Goal: Information Seeking & Learning: Learn about a topic

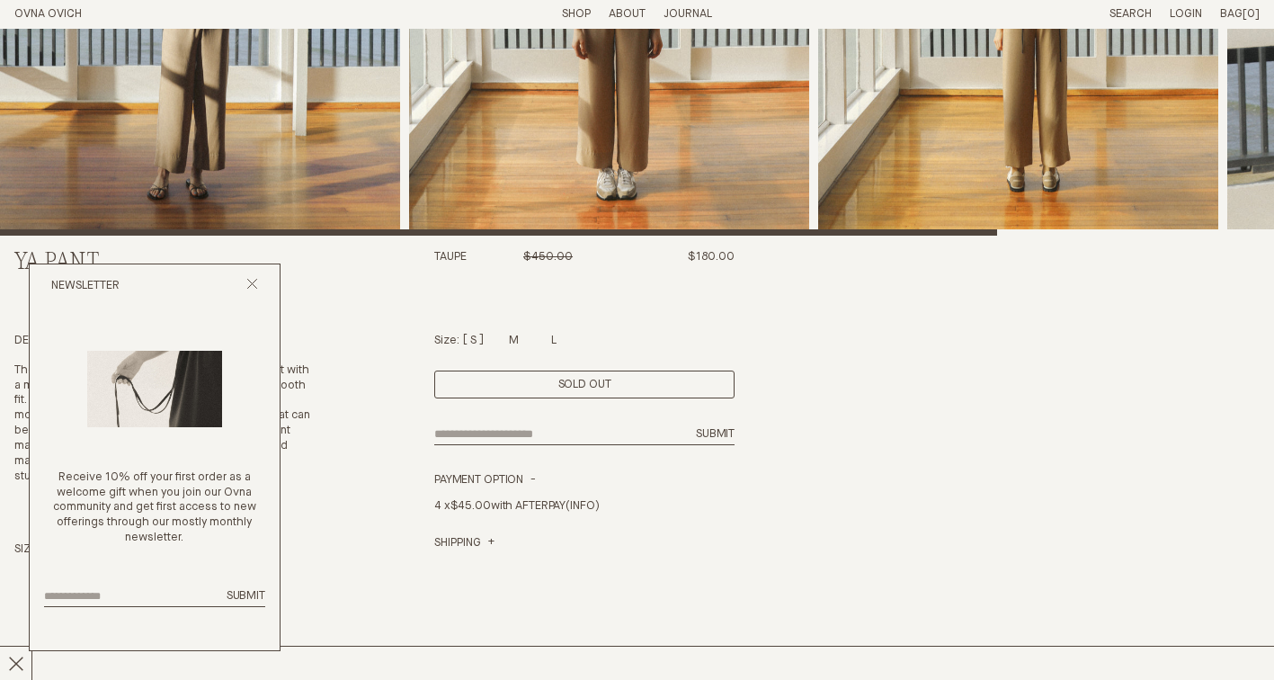
scroll to position [395, 0]
click at [253, 284] on line "Close popup" at bounding box center [252, 284] width 10 height 10
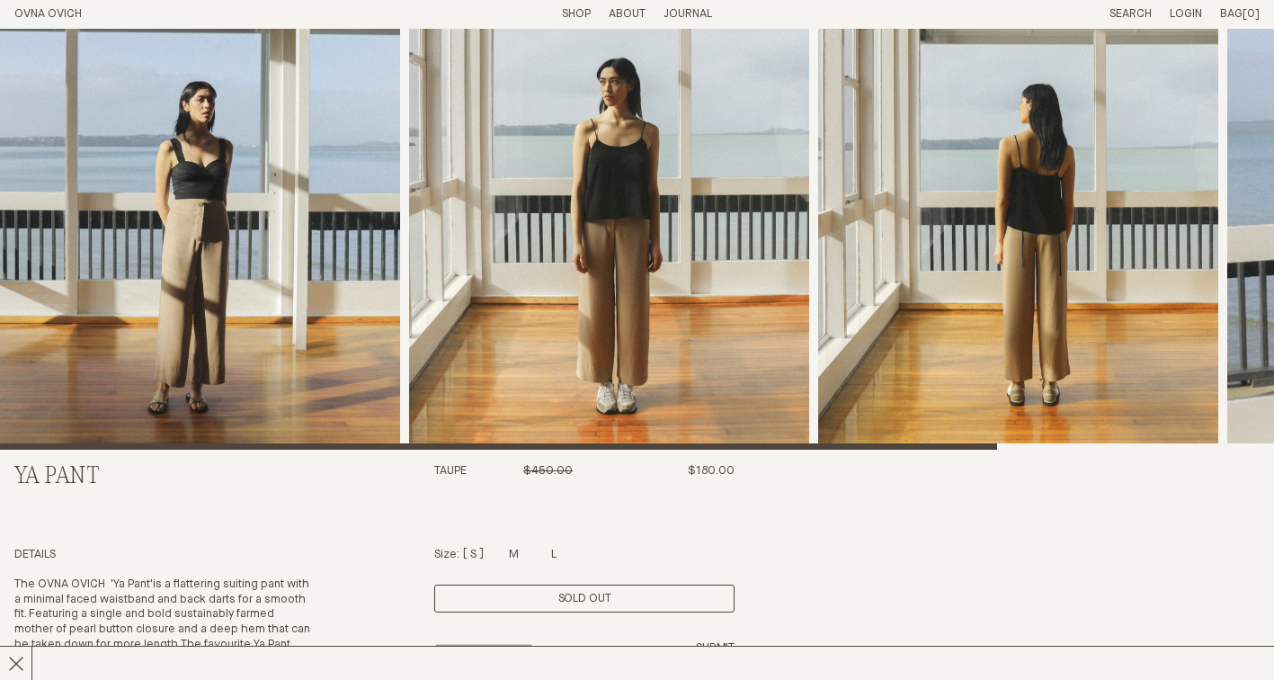
scroll to position [181, 0]
click at [281, 276] on img "1 / 4" at bounding box center [200, 148] width 400 height 601
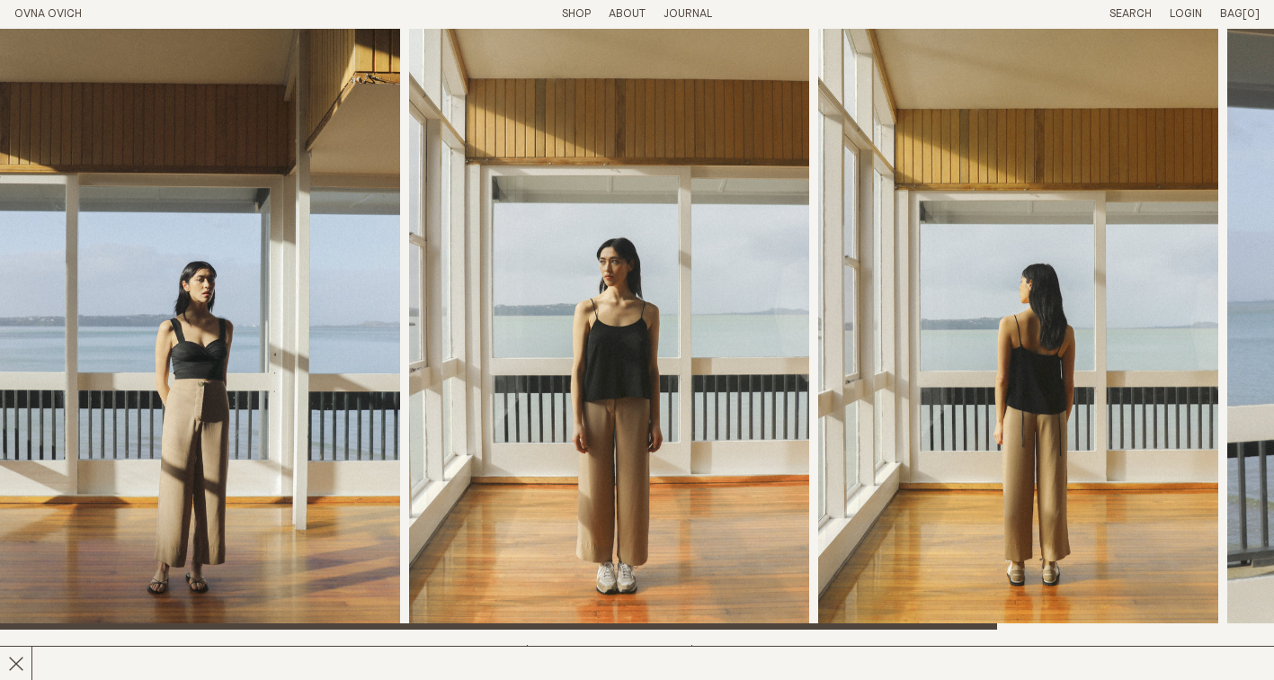
click at [632, 9] on p "About" at bounding box center [627, 14] width 37 height 15
click at [555, 13] on link "Story" at bounding box center [561, 14] width 35 height 12
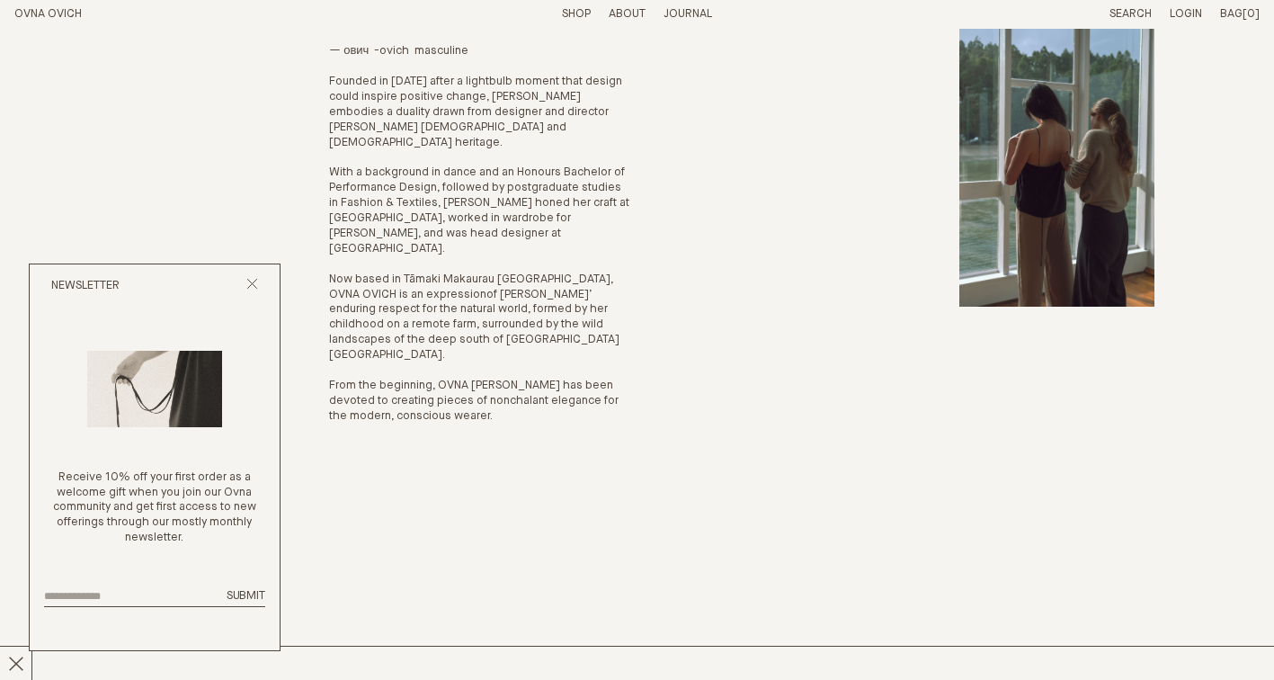
scroll to position [226, 0]
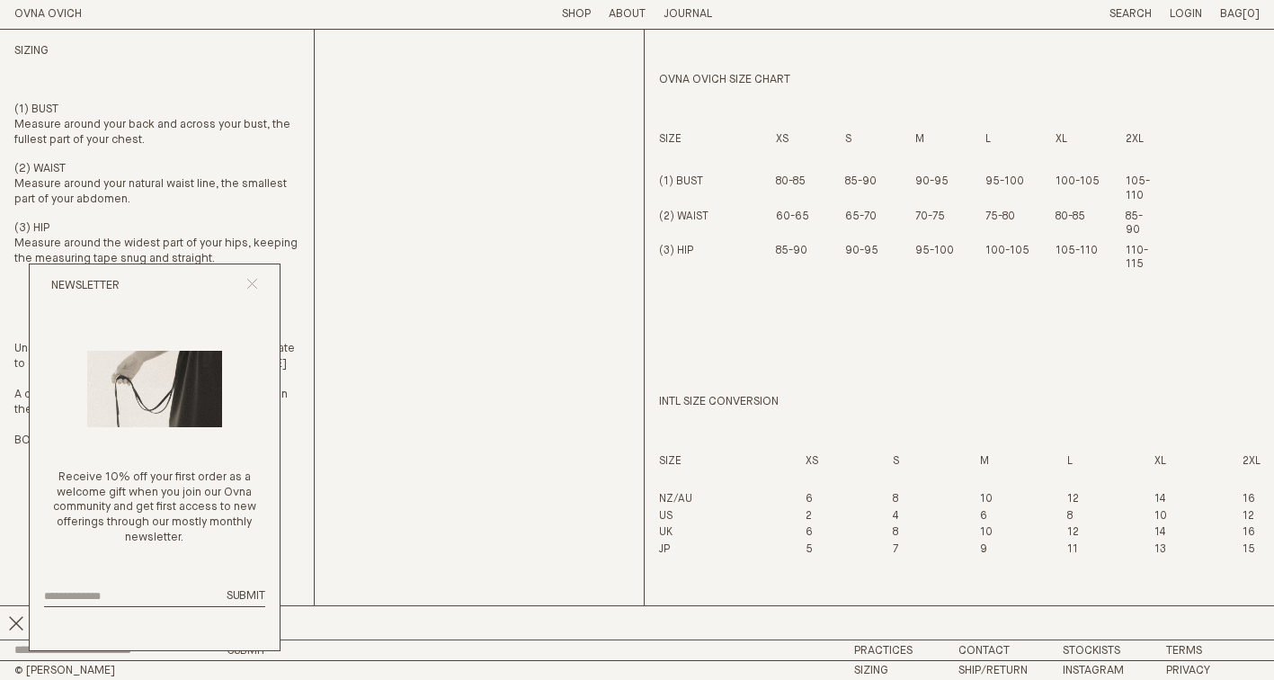
click at [256, 284] on icon "Close popup" at bounding box center [252, 284] width 12 height 12
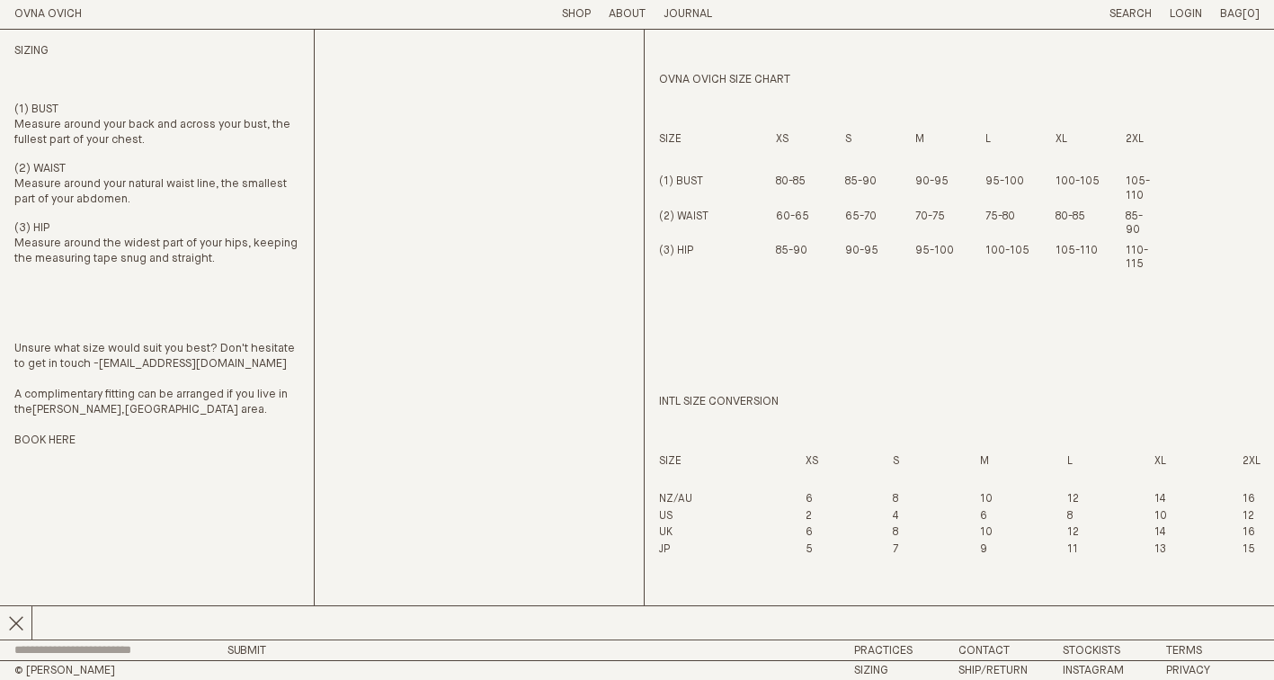
click at [575, 13] on link "Shop" at bounding box center [576, 14] width 29 height 12
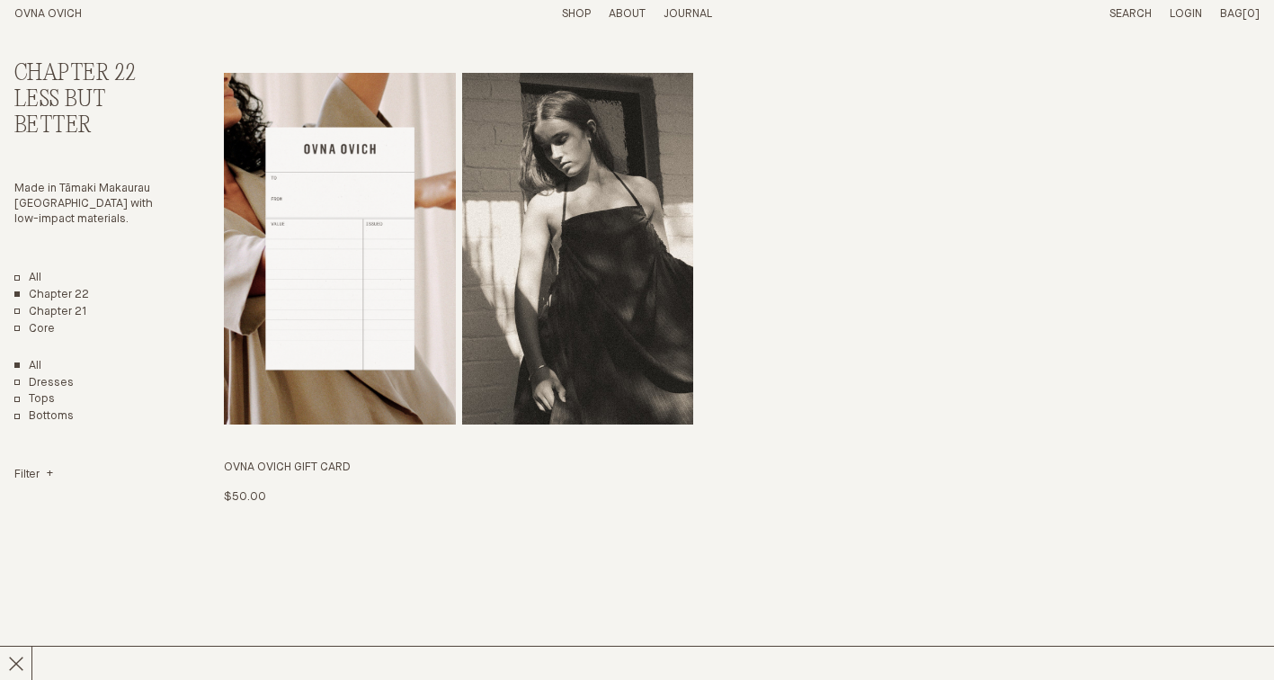
scroll to position [3987, 0]
